Goal: Task Accomplishment & Management: Manage account settings

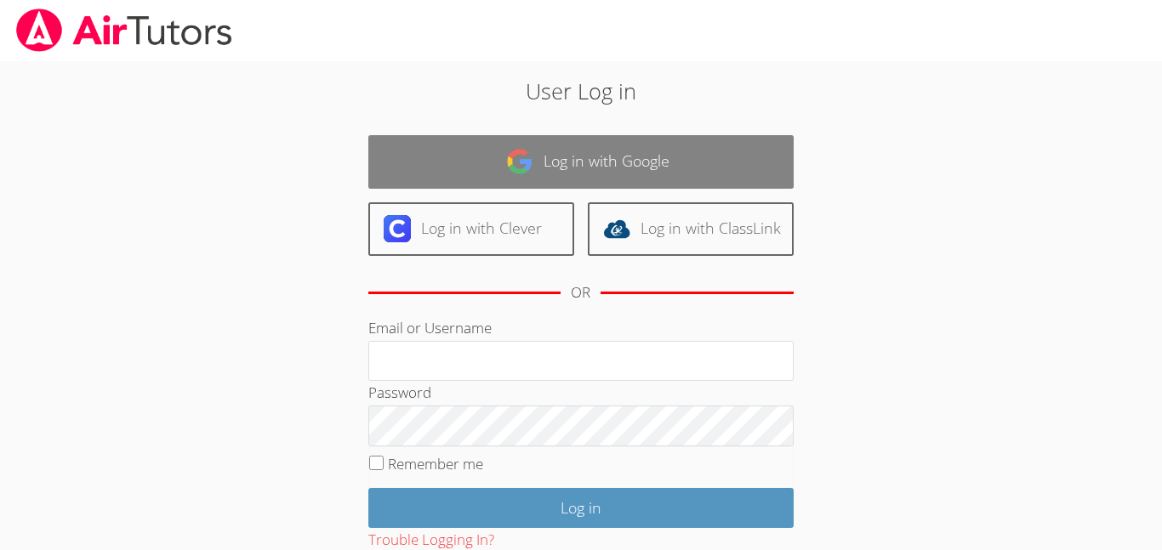
click at [544, 172] on link "Log in with Google" at bounding box center [580, 162] width 425 height 54
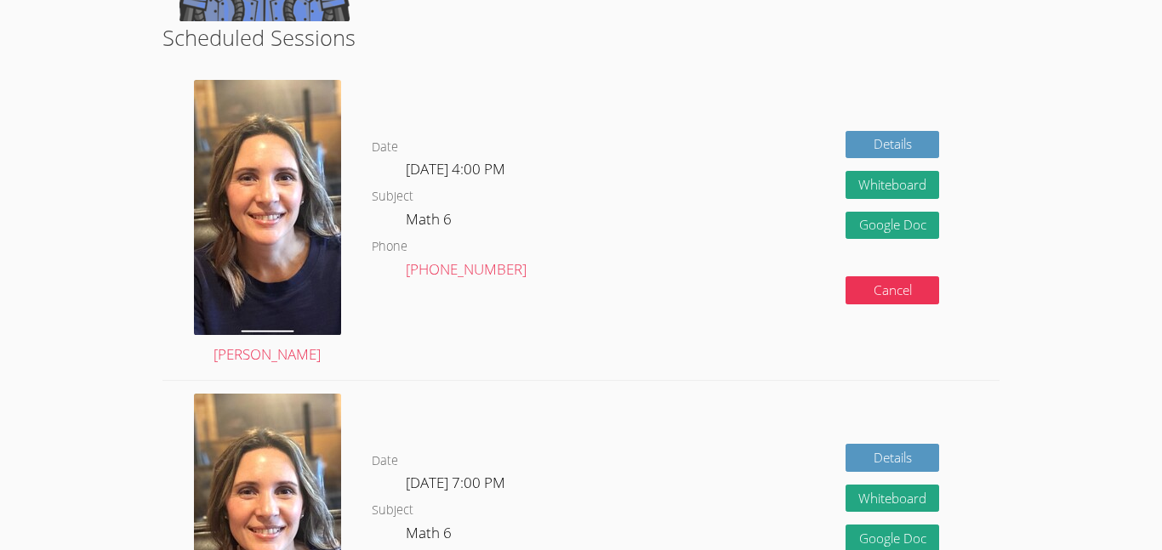
scroll to position [288, 0]
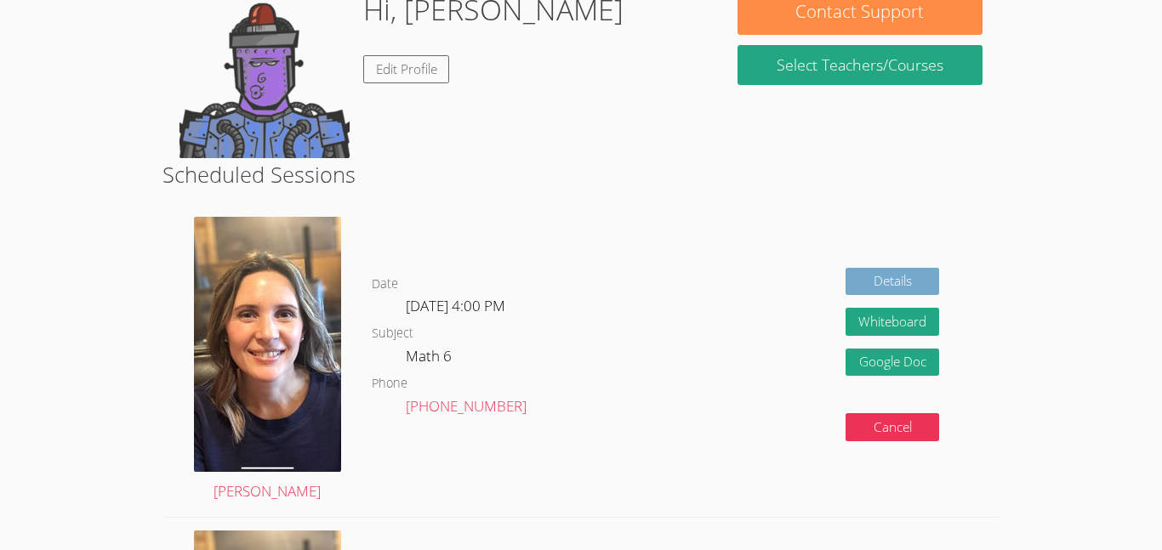
click at [863, 281] on link "Details" at bounding box center [892, 282] width 94 height 28
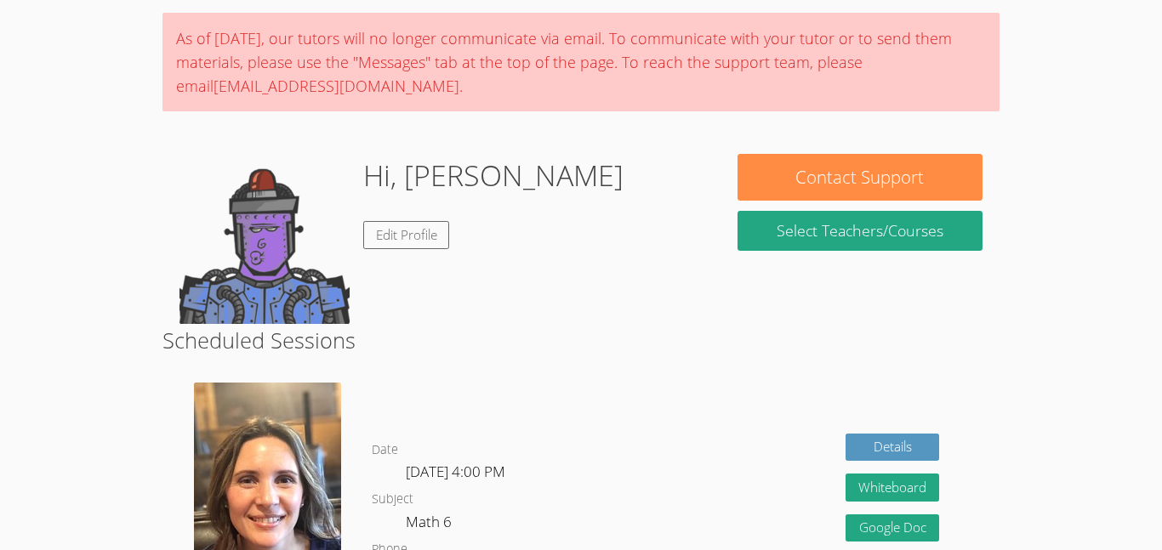
scroll to position [122, 0]
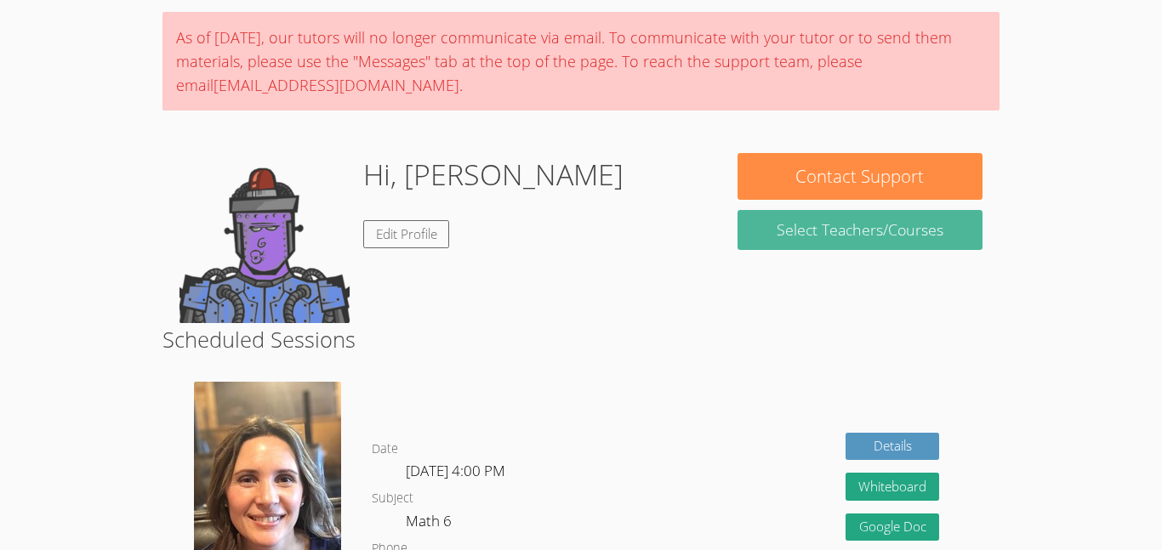
click at [763, 220] on link "Select Teachers/Courses" at bounding box center [859, 230] width 245 height 40
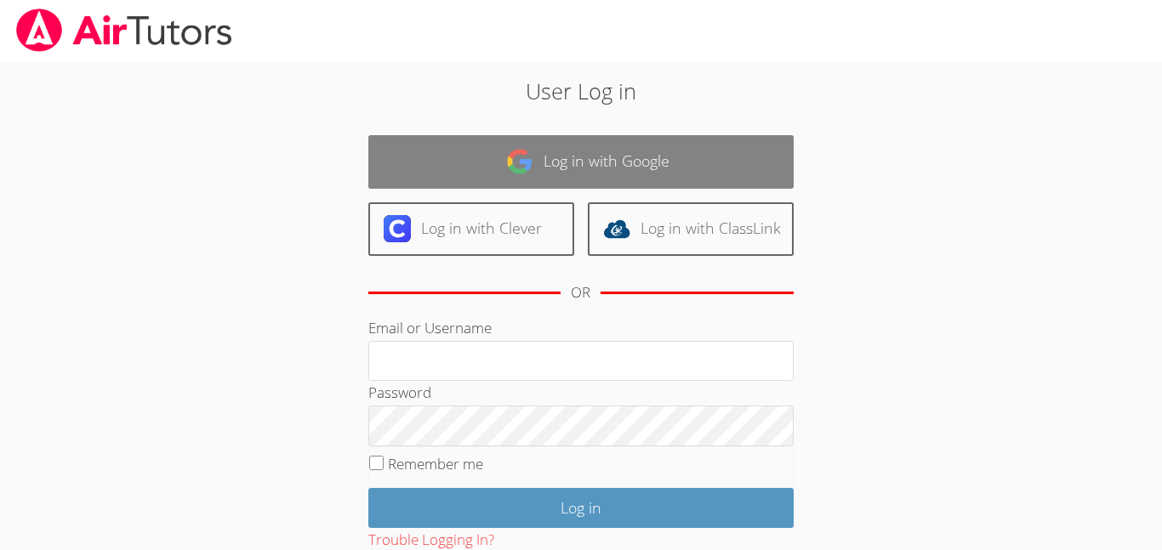
click at [601, 161] on link "Log in with Google" at bounding box center [580, 162] width 425 height 54
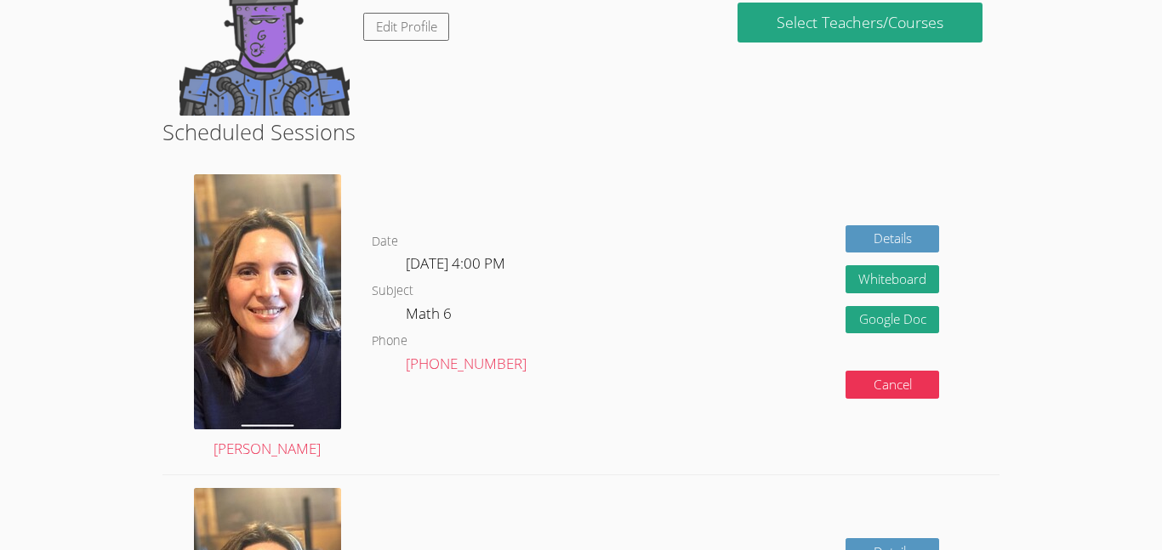
scroll to position [329, 0]
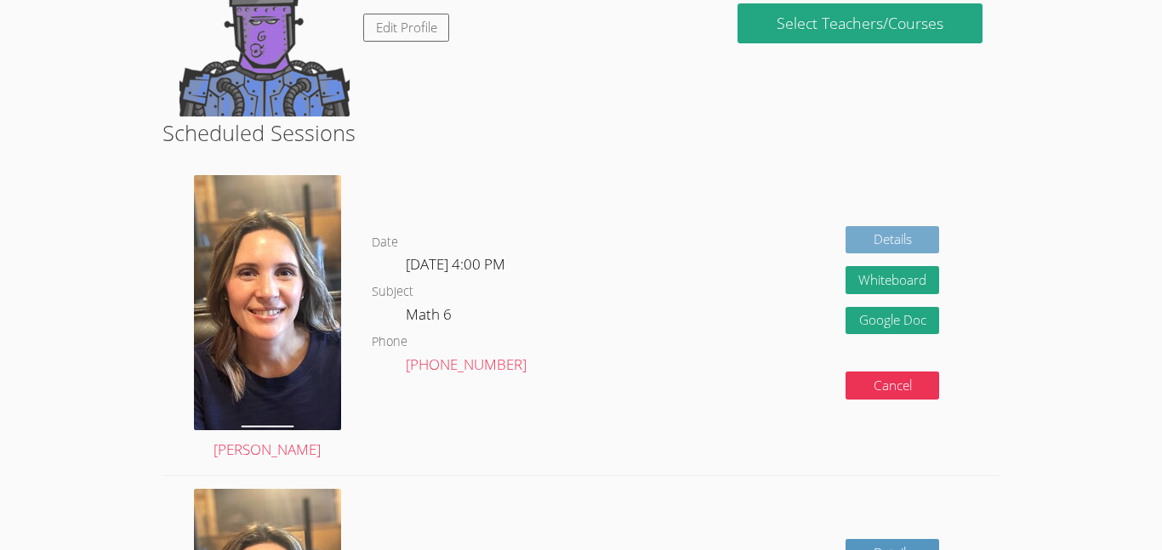
click at [906, 235] on link "Details" at bounding box center [892, 240] width 94 height 28
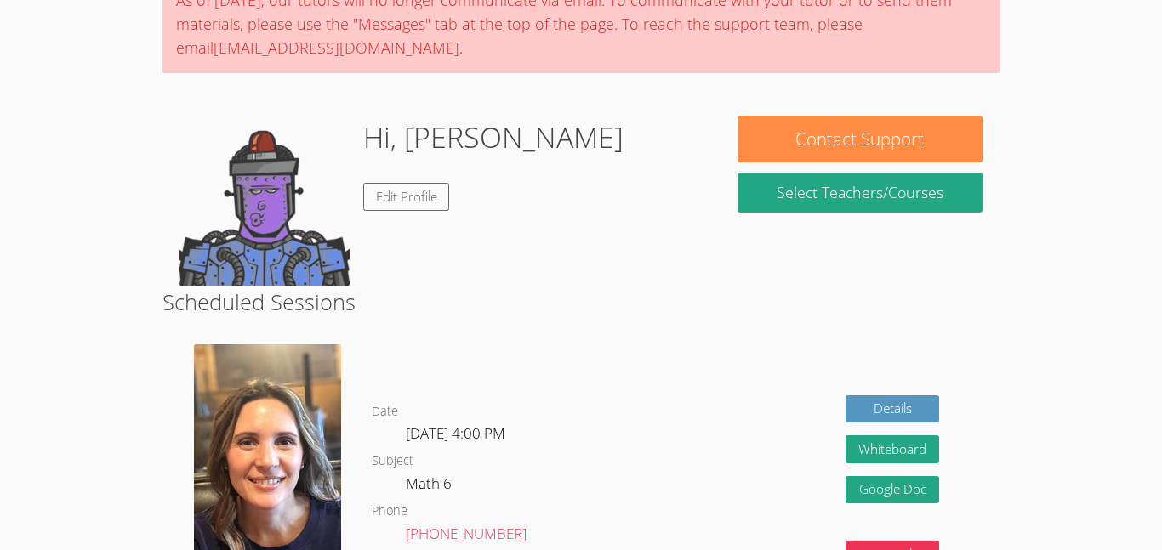
scroll to position [161, 0]
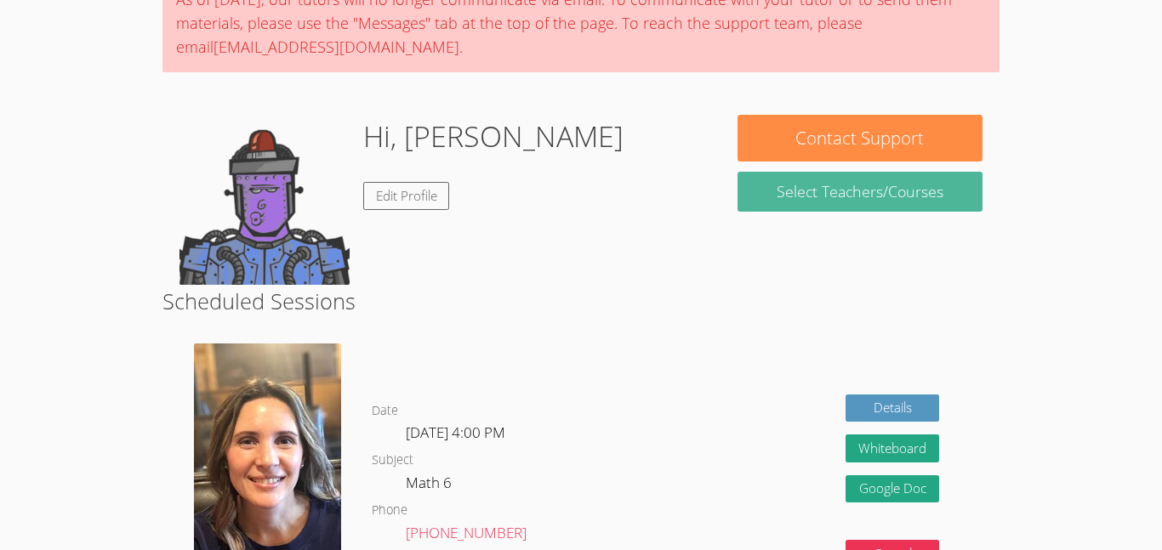
click at [789, 188] on link "Select Teachers/Courses" at bounding box center [859, 192] width 245 height 40
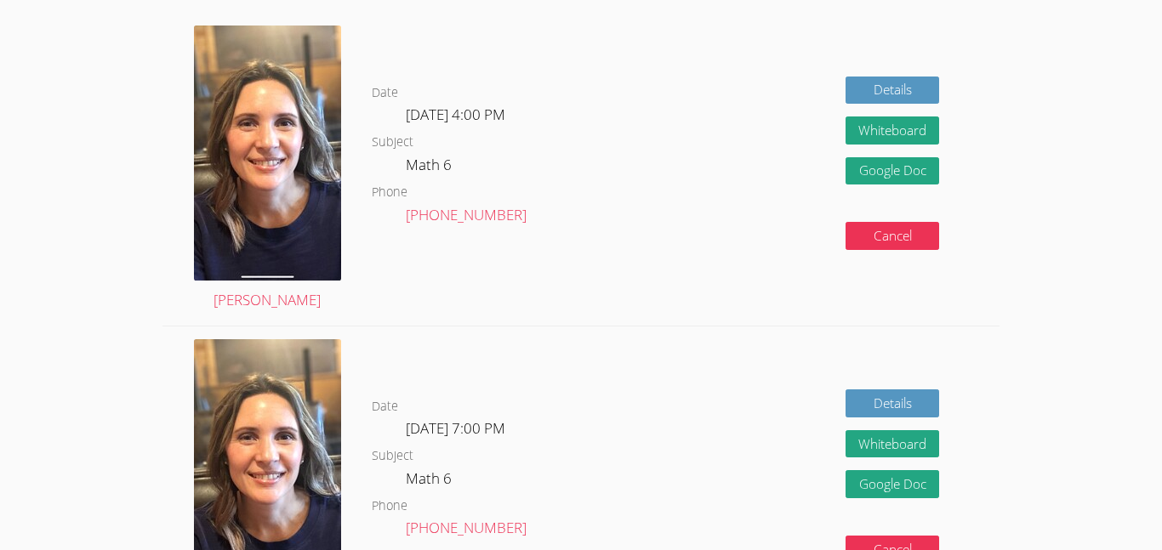
scroll to position [478, 0]
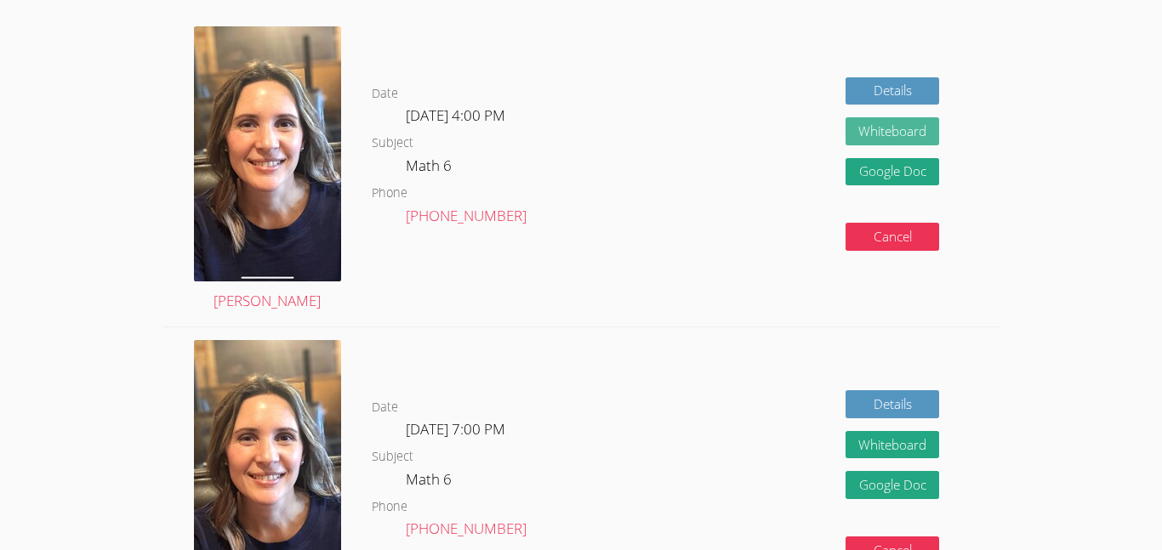
click at [887, 137] on button "Whiteboard" at bounding box center [892, 131] width 94 height 28
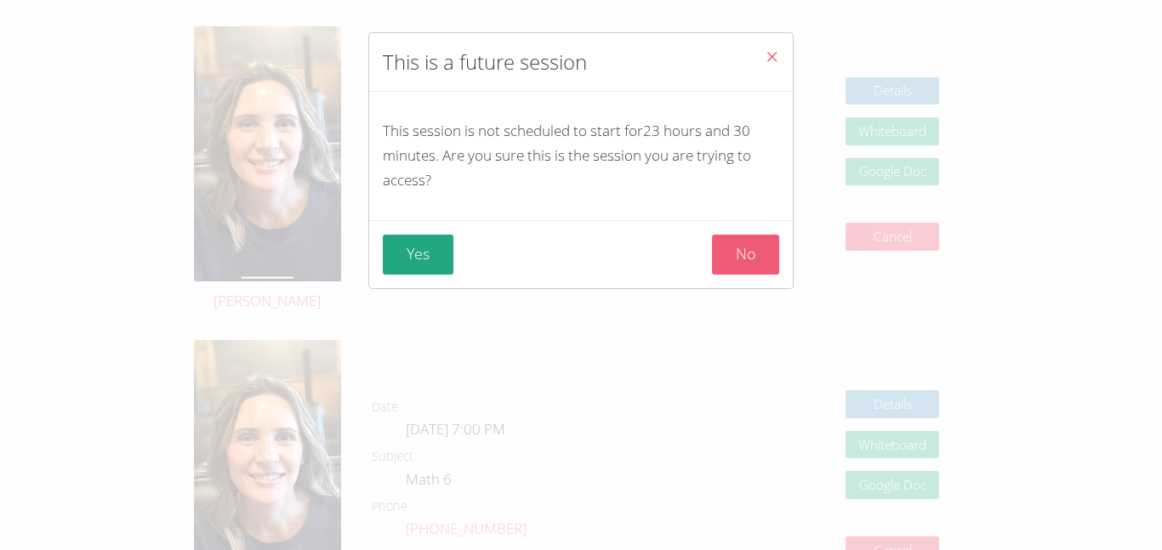
click at [734, 245] on button "No" at bounding box center [745, 255] width 67 height 40
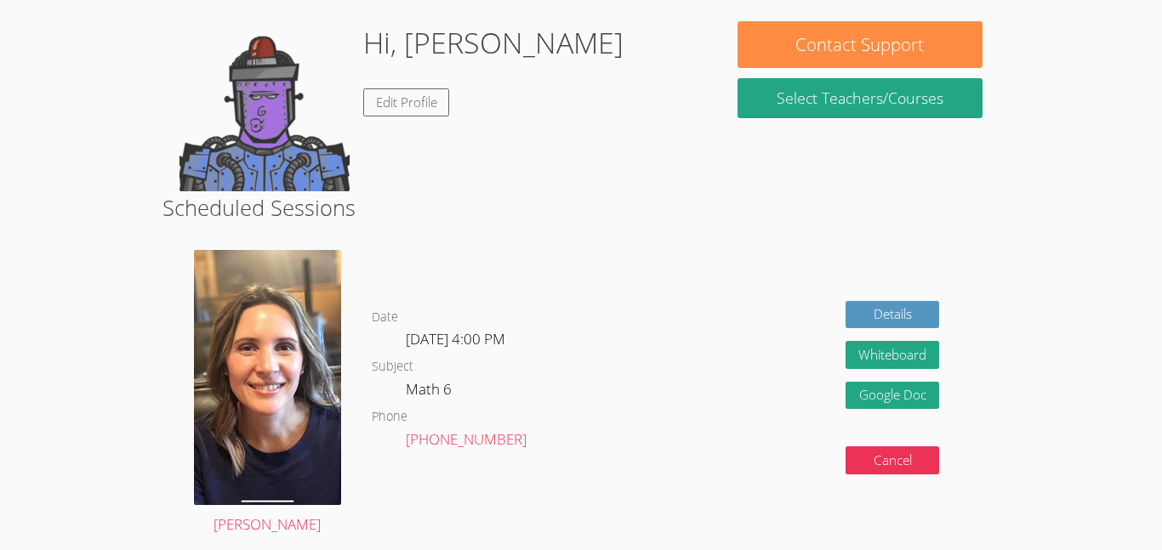
scroll to position [231, 0]
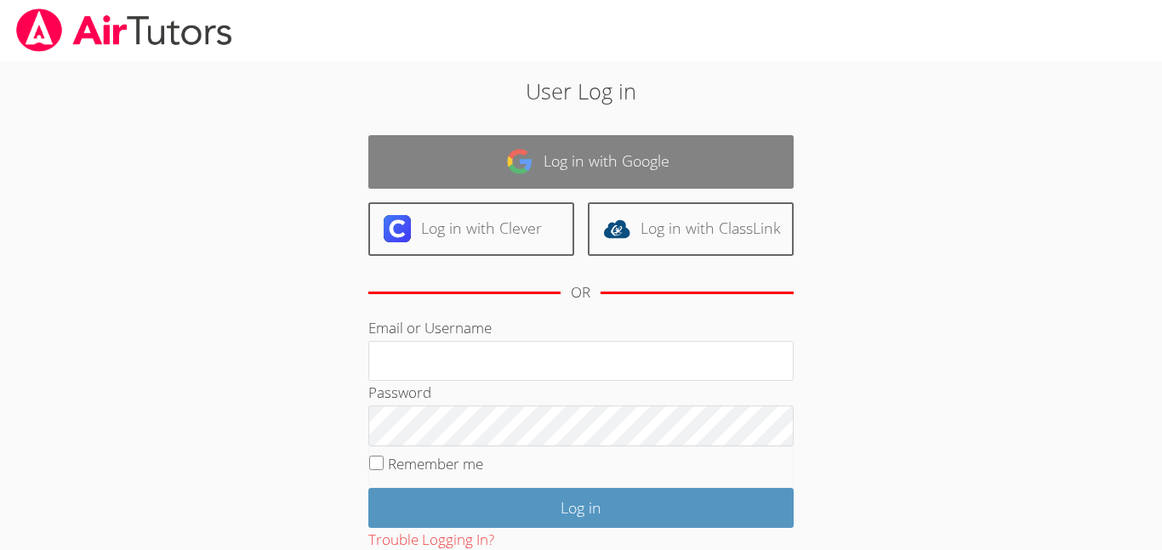
click at [588, 162] on link "Log in with Google" at bounding box center [580, 162] width 425 height 54
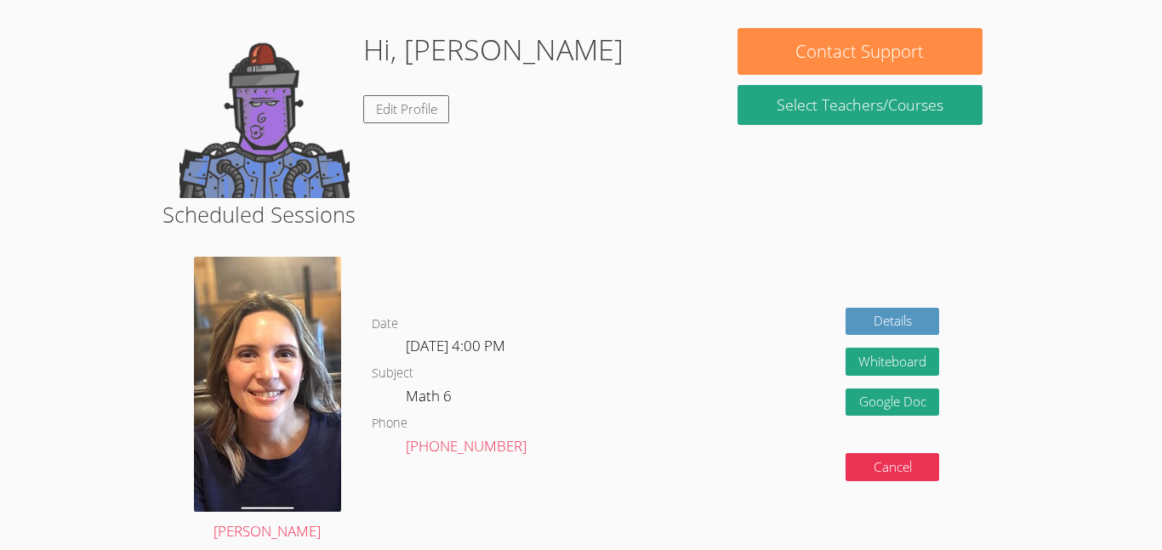
scroll to position [334, 0]
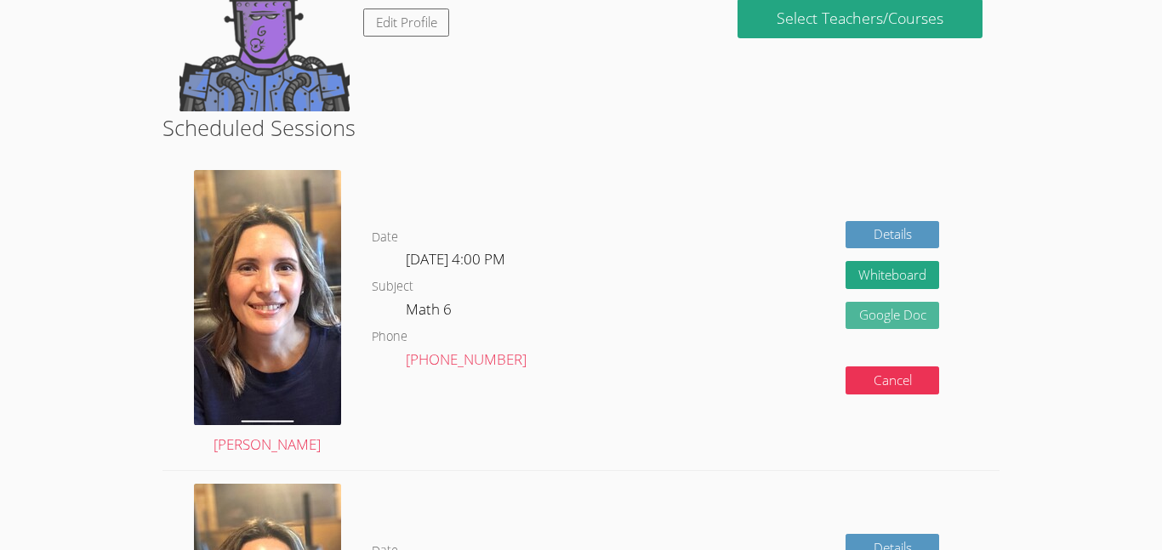
click at [904, 312] on link "Google Doc" at bounding box center [892, 316] width 94 height 28
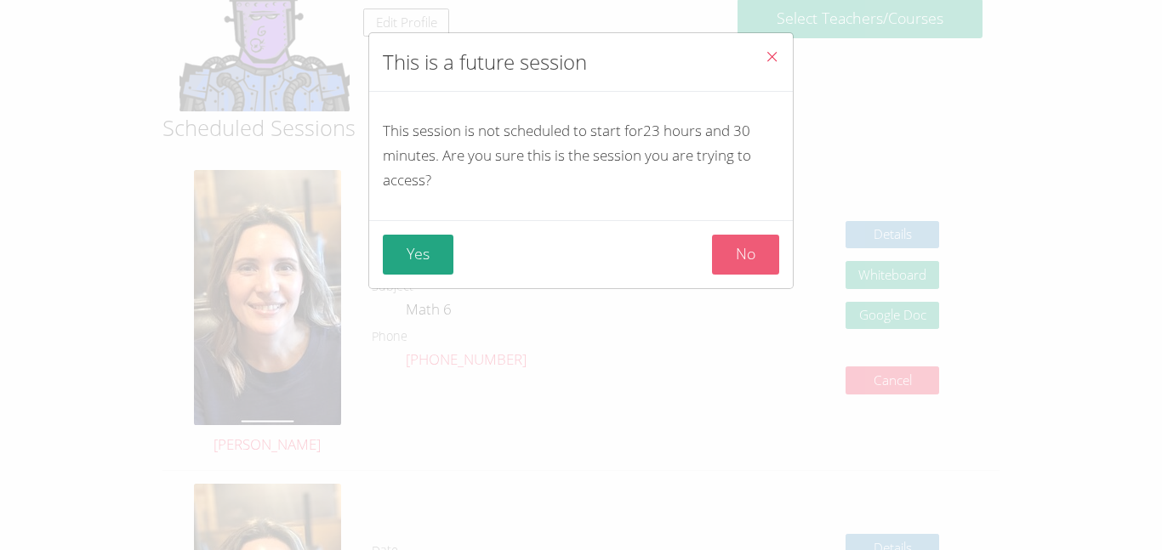
click at [733, 259] on button "No" at bounding box center [745, 255] width 67 height 40
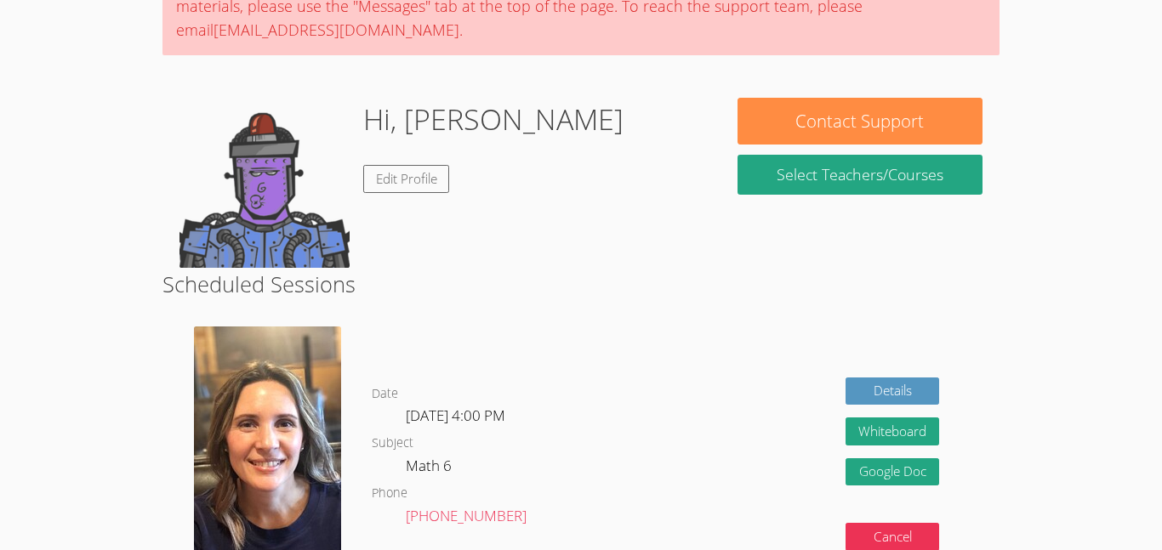
scroll to position [0, 0]
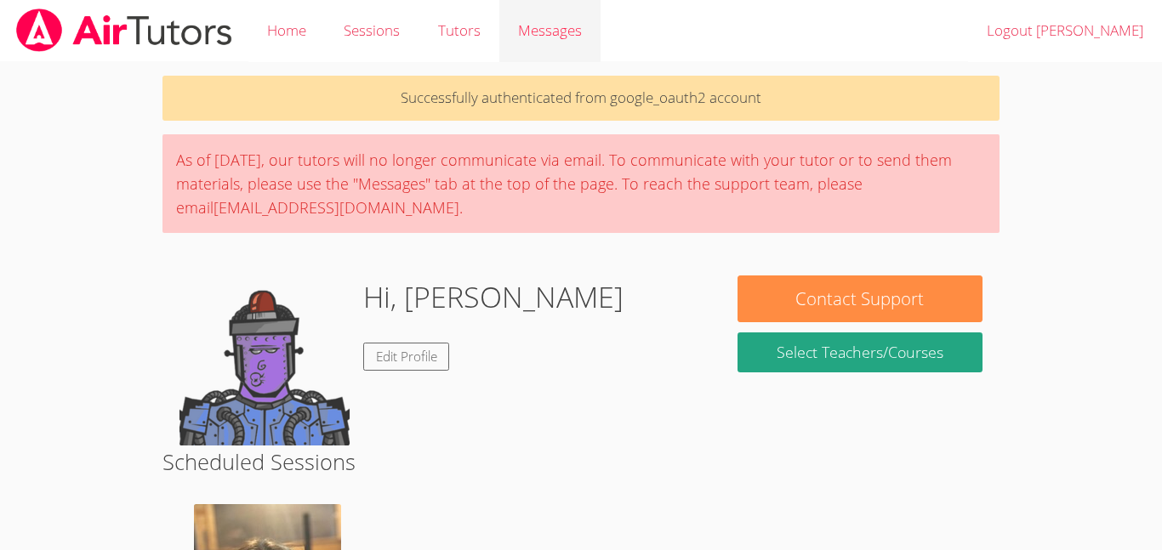
click at [554, 31] on span "Messages" at bounding box center [550, 30] width 64 height 20
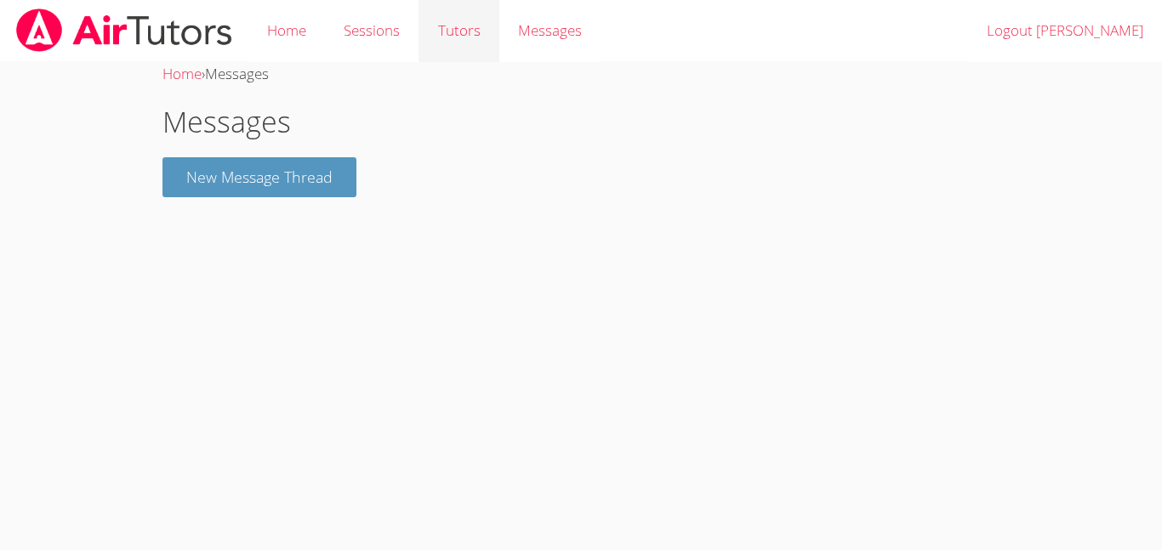
click at [443, 36] on link "Tutors" at bounding box center [458, 31] width 80 height 62
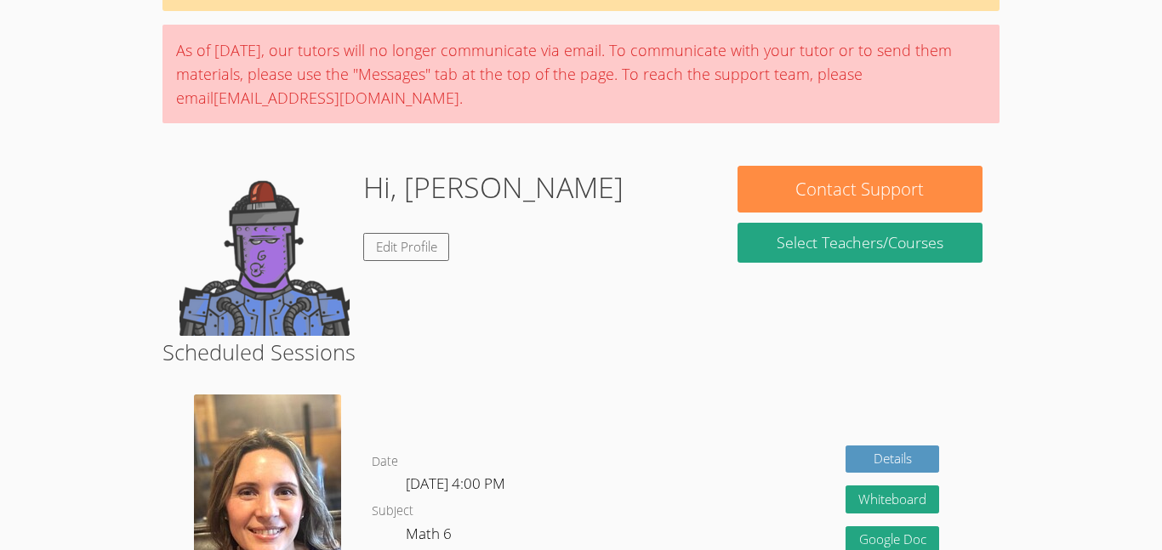
scroll to position [162, 0]
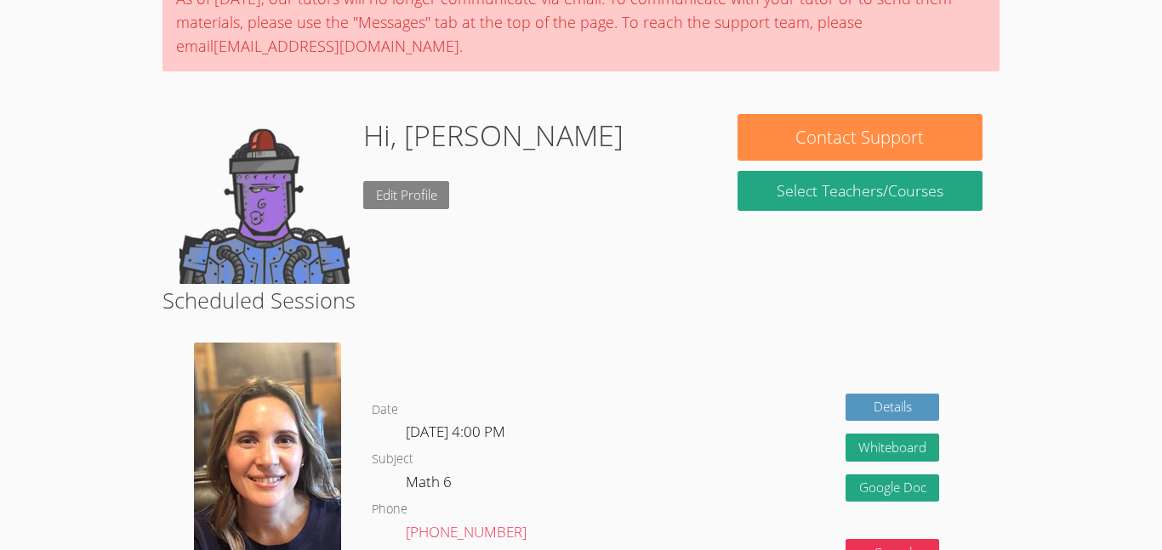
click at [418, 196] on link "Edit Profile" at bounding box center [406, 195] width 87 height 28
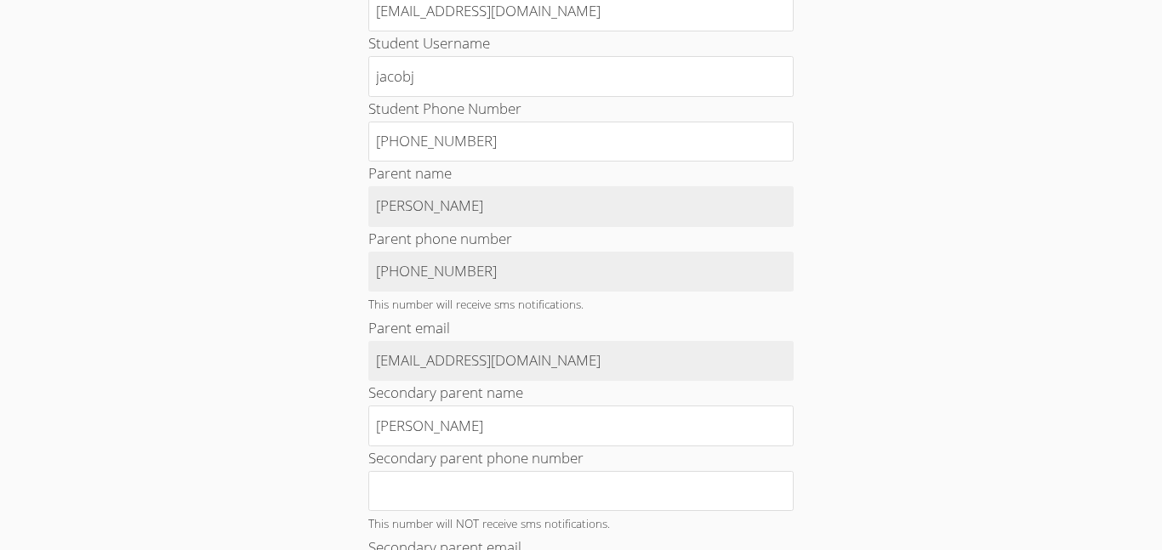
scroll to position [247, 0]
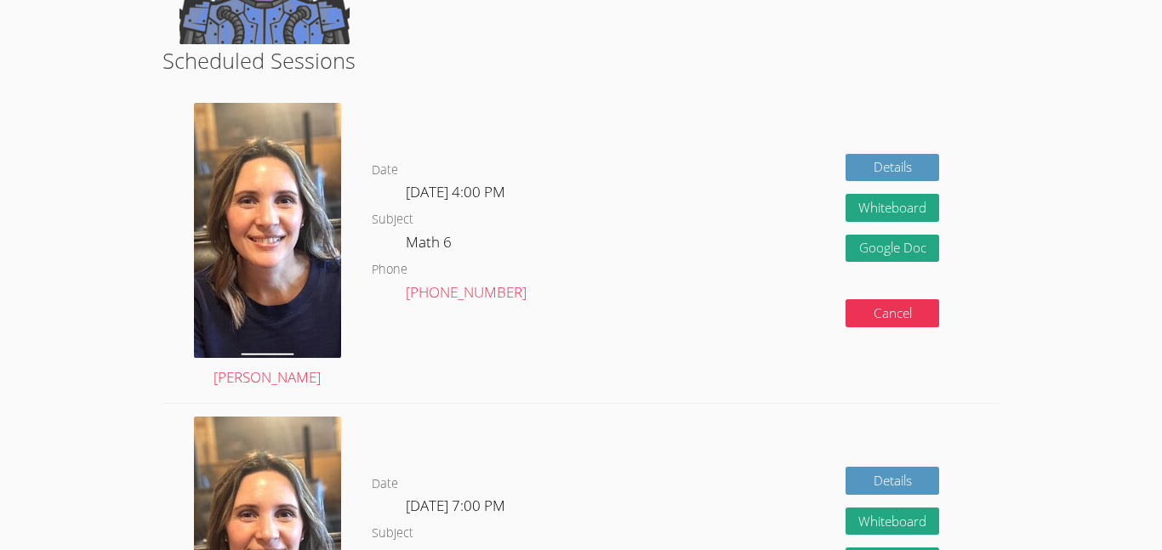
scroll to position [413, 0]
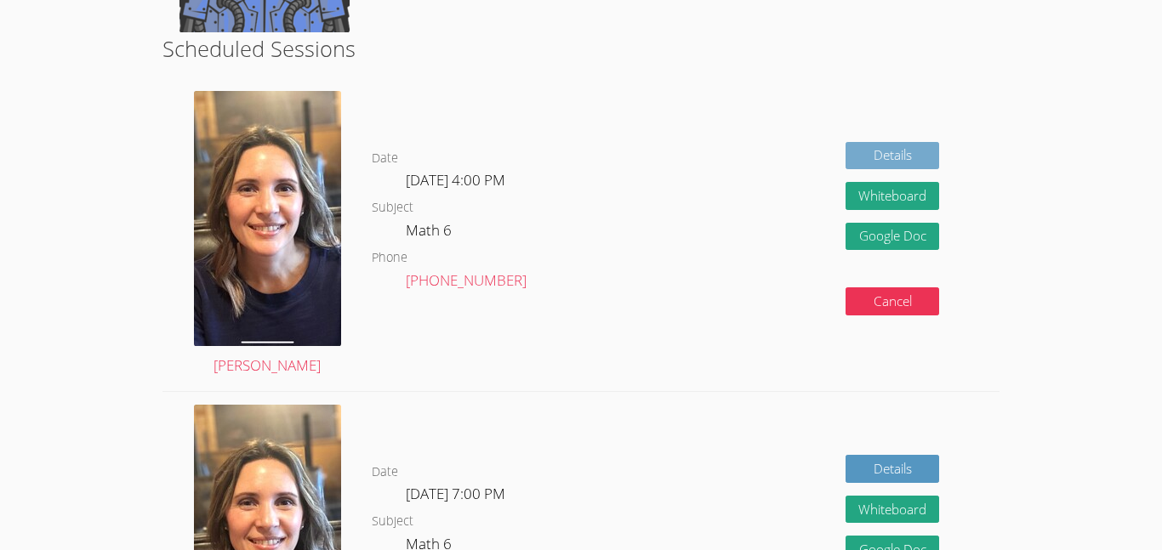
click at [888, 155] on link "Details" at bounding box center [892, 156] width 94 height 28
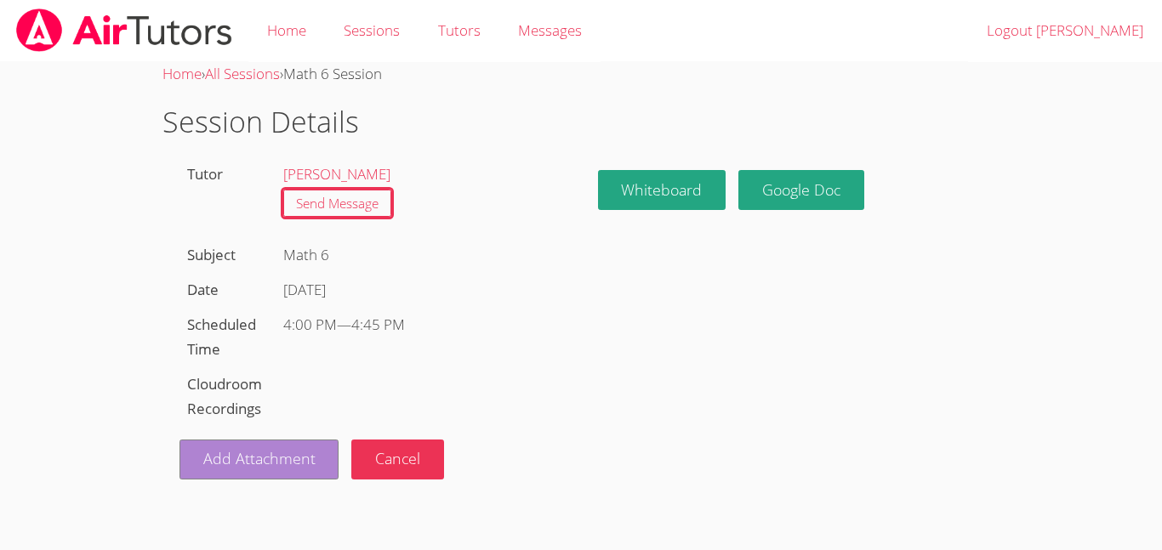
click at [227, 450] on link "Add Attachment" at bounding box center [259, 460] width 160 height 40
